Goal: Task Accomplishment & Management: Use online tool/utility

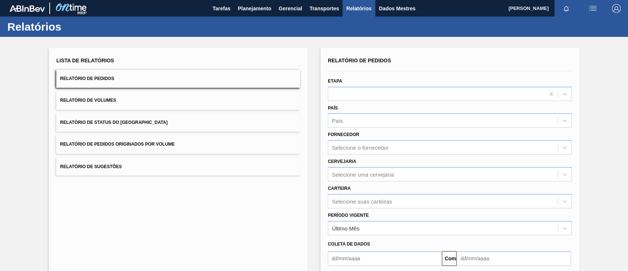
click at [192, 145] on button "Relatório de Pedidos Originados por Volume" at bounding box center [178, 144] width 244 height 18
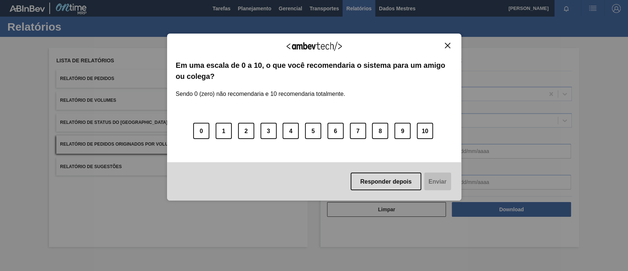
click at [369, 122] on div "0 1 2 3 4 5 6 7 8 9 10" at bounding box center [314, 126] width 277 height 58
click at [450, 41] on div "Agradecemos seu feedback! Em uma escala de 0 a 10, o que você recomendaria o si…" at bounding box center [314, 116] width 294 height 167
click at [448, 46] on img "Fechar" at bounding box center [448, 46] width 6 height 6
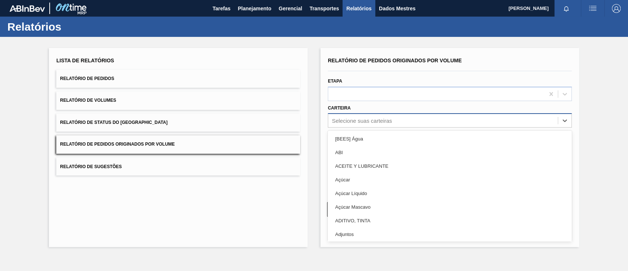
click at [386, 120] on font "Selecione suas carteiras" at bounding box center [362, 120] width 60 height 6
type input "g"
type input "gar"
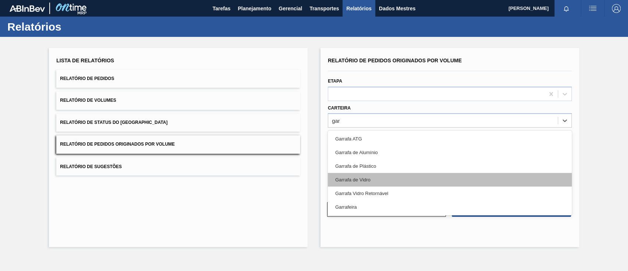
click at [380, 179] on div "Garrafa de Vidro" at bounding box center [450, 180] width 244 height 14
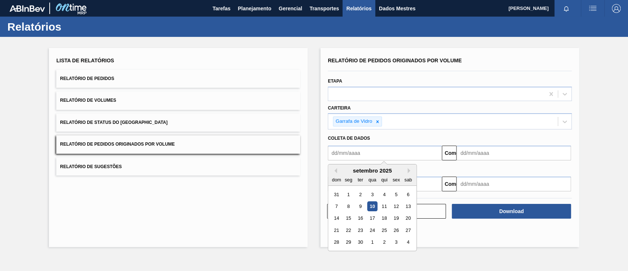
click at [368, 153] on input "text" at bounding box center [385, 152] width 114 height 15
click at [345, 197] on div "1" at bounding box center [349, 194] width 10 height 10
type input "01/09/2025"
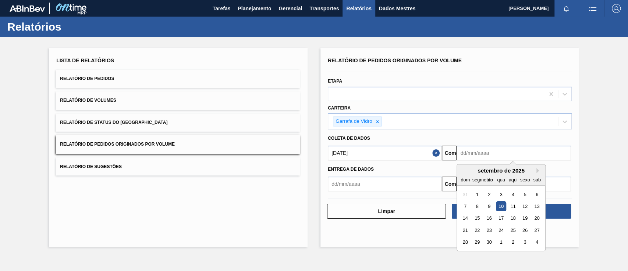
click at [488, 151] on input "text" at bounding box center [514, 152] width 114 height 15
click at [536, 203] on font "13" at bounding box center [537, 206] width 5 height 6
type input "13/09/2025"
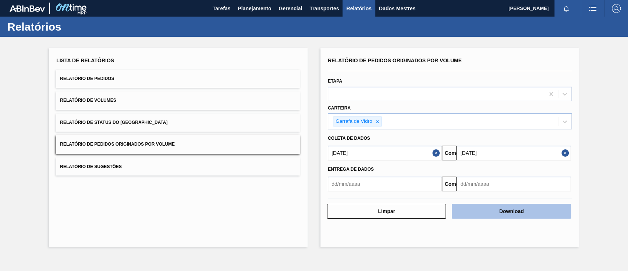
click at [502, 213] on font "Download" at bounding box center [512, 211] width 25 height 6
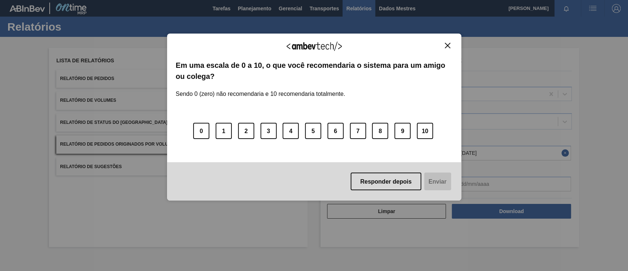
click at [446, 43] on img "Fechar" at bounding box center [448, 46] width 6 height 6
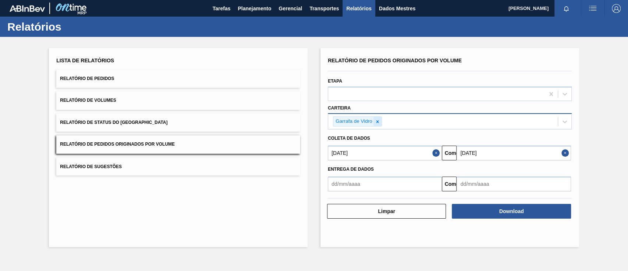
click at [380, 119] on icon at bounding box center [377, 121] width 5 height 5
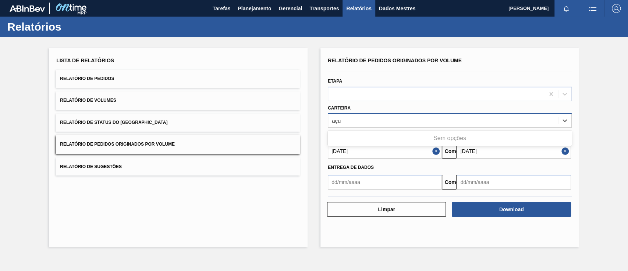
type input "aç"
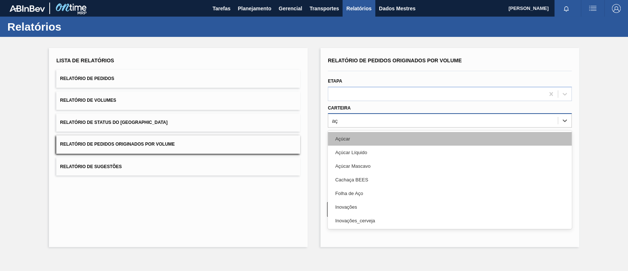
click at [369, 139] on div "Açúcar" at bounding box center [450, 139] width 244 height 14
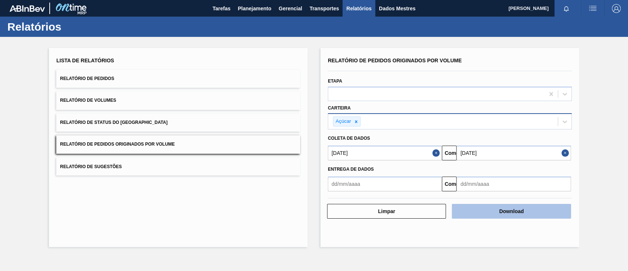
click at [501, 208] on font "Download" at bounding box center [512, 211] width 25 height 6
click at [494, 211] on button "Download" at bounding box center [511, 211] width 119 height 15
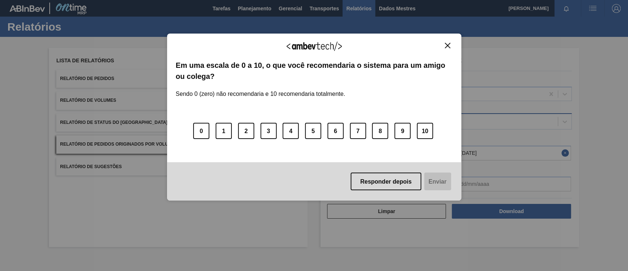
click at [450, 47] on img "Fechar" at bounding box center [448, 46] width 6 height 6
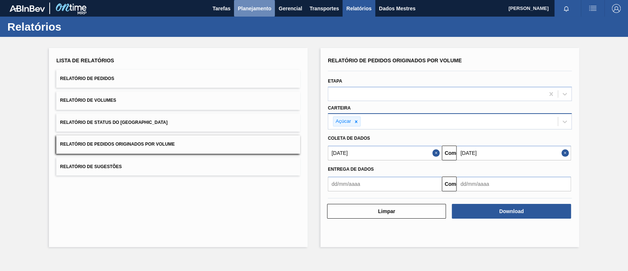
click at [243, 6] on font "Planejamento" at bounding box center [254, 9] width 33 height 6
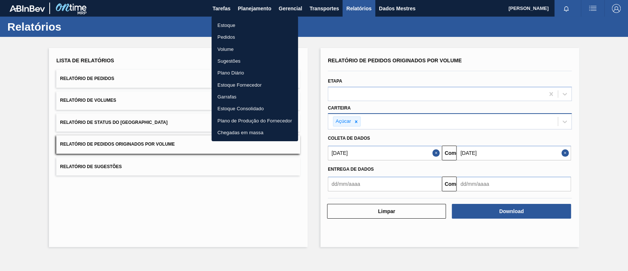
click at [227, 34] on font "Pedidos" at bounding box center [227, 37] width 18 height 6
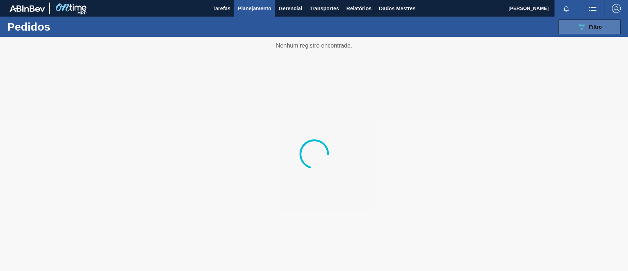
click at [606, 24] on button "089F7B8B-B2A5-4AFE-B5C0-19BA573D28AC Filtro" at bounding box center [589, 27] width 63 height 15
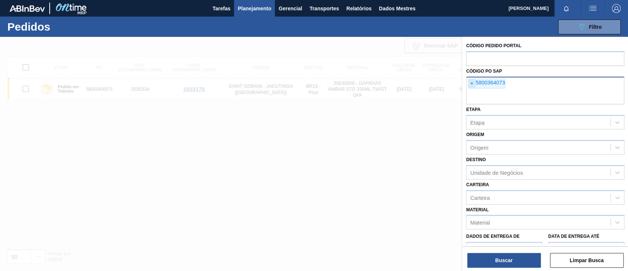
click at [470, 85] on font "×" at bounding box center [471, 83] width 3 height 6
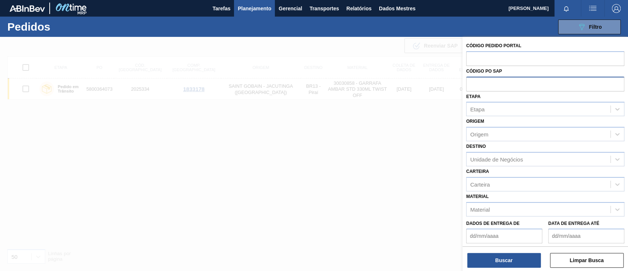
paste input "text"
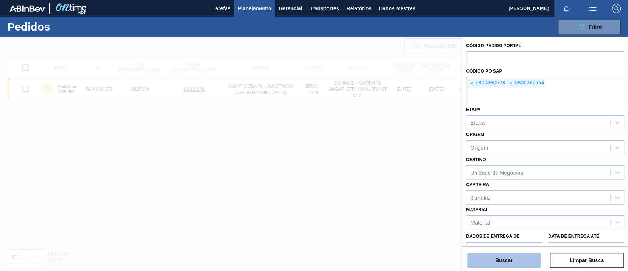
drag, startPoint x: 531, startPoint y: 256, endPoint x: 527, endPoint y: 254, distance: 3.8
click at [529, 255] on button "Buscar" at bounding box center [504, 260] width 74 height 15
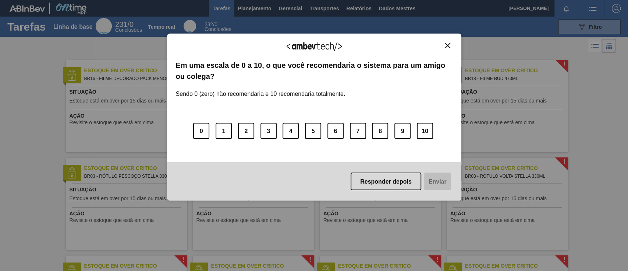
click at [444, 47] on button "Fechar" at bounding box center [448, 45] width 10 height 6
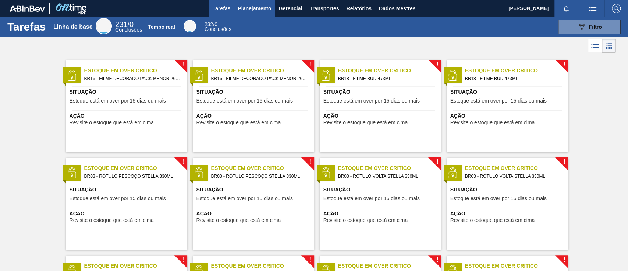
click at [259, 7] on font "Planejamento" at bounding box center [254, 9] width 33 height 6
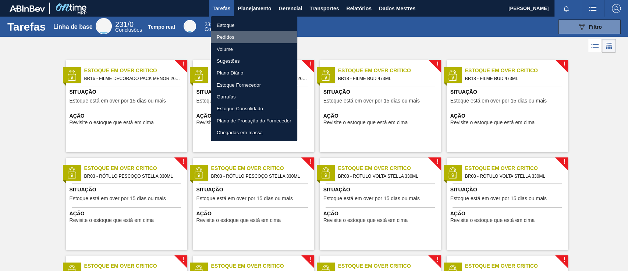
click at [232, 35] on font "Pedidos" at bounding box center [226, 37] width 18 height 6
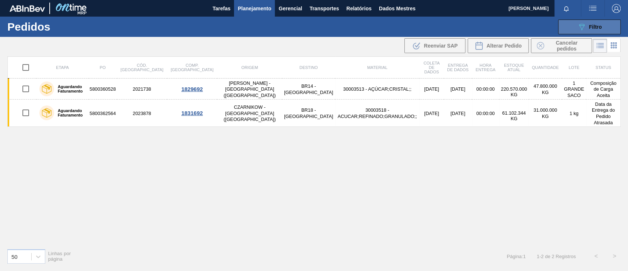
click at [593, 27] on font "Filtro" at bounding box center [595, 27] width 13 height 6
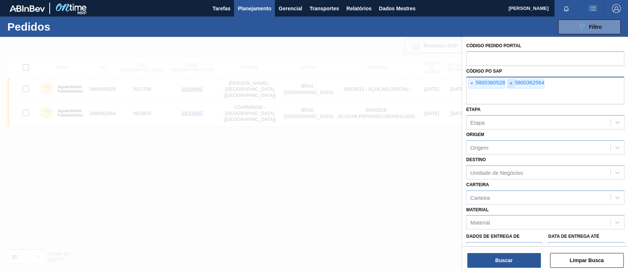
click at [512, 82] on font "×" at bounding box center [510, 83] width 3 height 6
click at [471, 82] on font "×" at bounding box center [471, 83] width 3 height 6
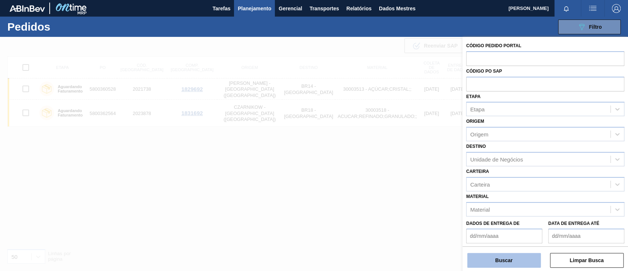
click at [513, 262] on button "Buscar" at bounding box center [504, 260] width 74 height 15
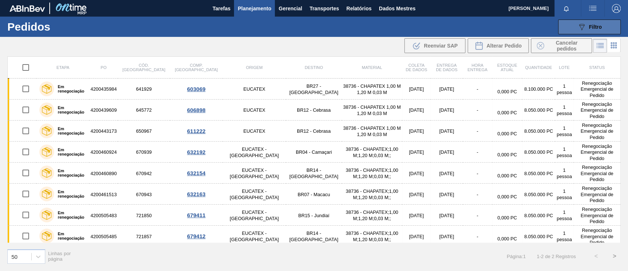
click at [578, 25] on icon "089F7B8B-B2A5-4AFE-B5C0-19BA573D28AC" at bounding box center [582, 26] width 9 height 9
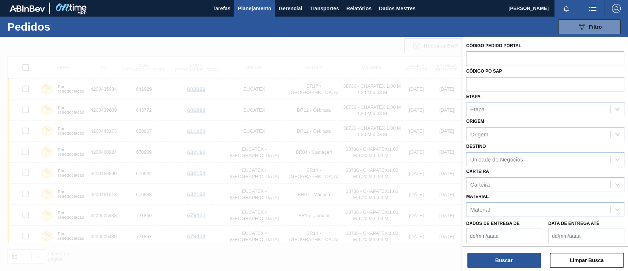
click at [487, 82] on input "text" at bounding box center [545, 84] width 158 height 14
paste input "5800362564"
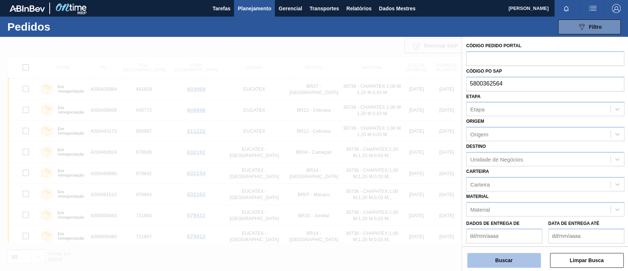
type input "5800362564"
click at [504, 262] on button "Buscar" at bounding box center [504, 260] width 74 height 15
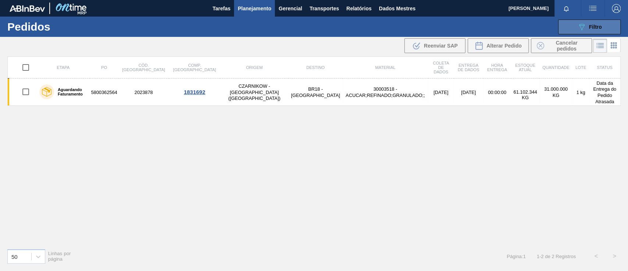
click at [564, 25] on button "089F7B8B-B2A5-4AFE-B5C0-19BA573D28AC Filtro" at bounding box center [589, 27] width 63 height 15
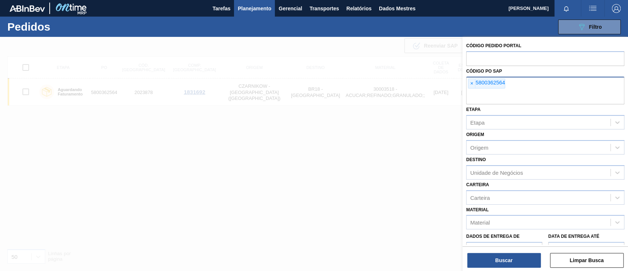
click at [474, 84] on span "×" at bounding box center [472, 84] width 7 height 10
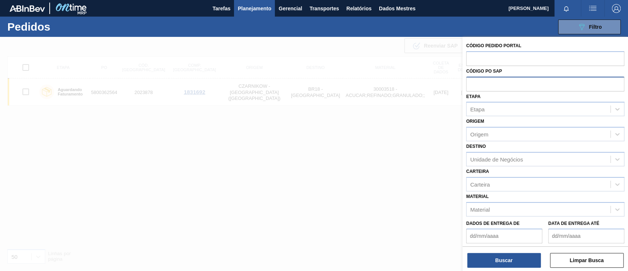
paste input "text"
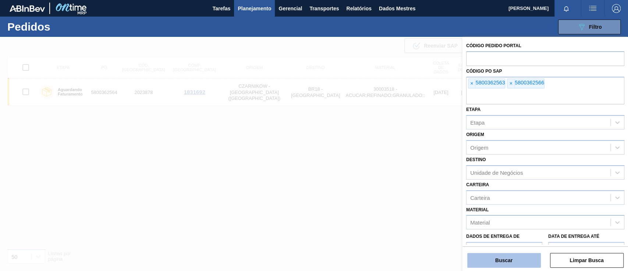
click at [506, 253] on button "Buscar" at bounding box center [504, 260] width 74 height 15
